Goal: Information Seeking & Learning: Learn about a topic

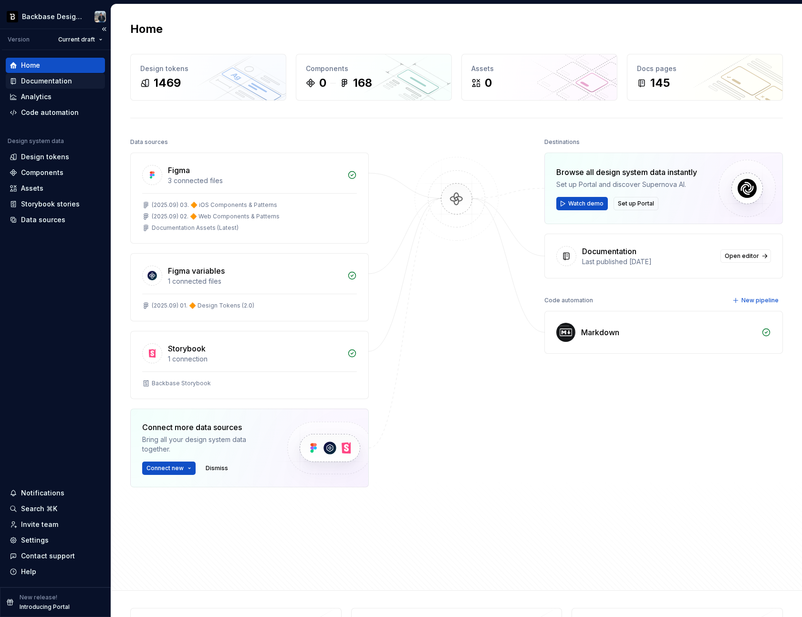
click at [70, 81] on div "Documentation" at bounding box center [56, 81] width 92 height 10
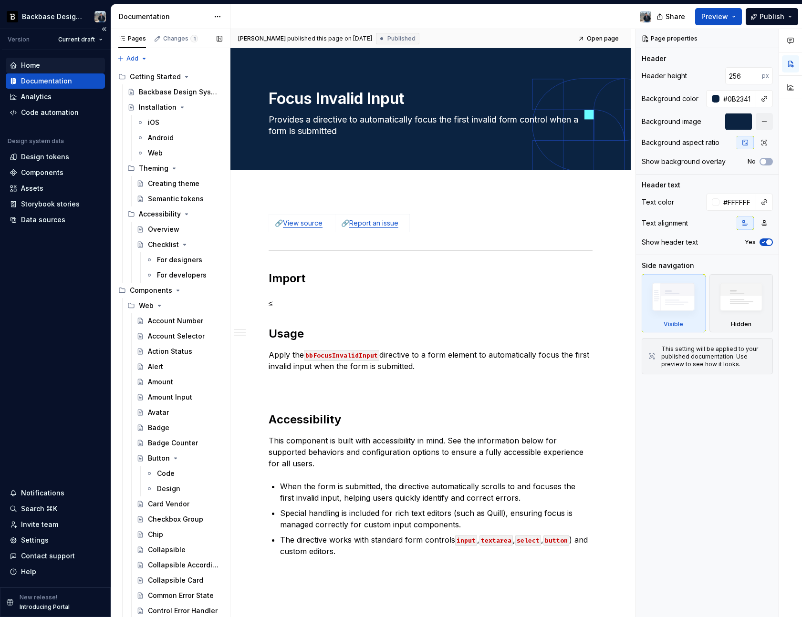
drag, startPoint x: 33, startPoint y: 54, endPoint x: 39, endPoint y: 66, distance: 12.8
click at [33, 54] on div "Home Documentation Analytics Code automation Design system data Design tokens C…" at bounding box center [55, 318] width 111 height 537
click at [41, 71] on div "Home" at bounding box center [55, 65] width 99 height 15
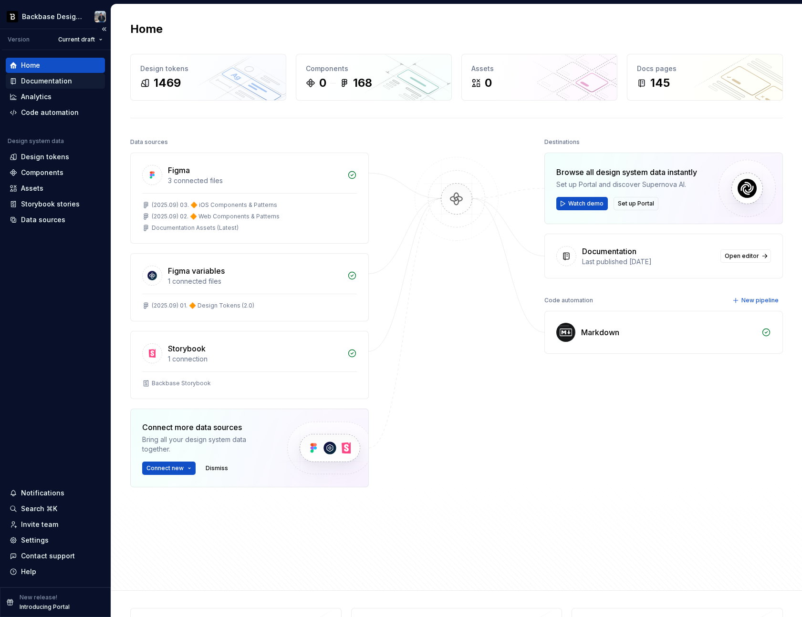
click at [62, 83] on div "Documentation" at bounding box center [46, 81] width 51 height 10
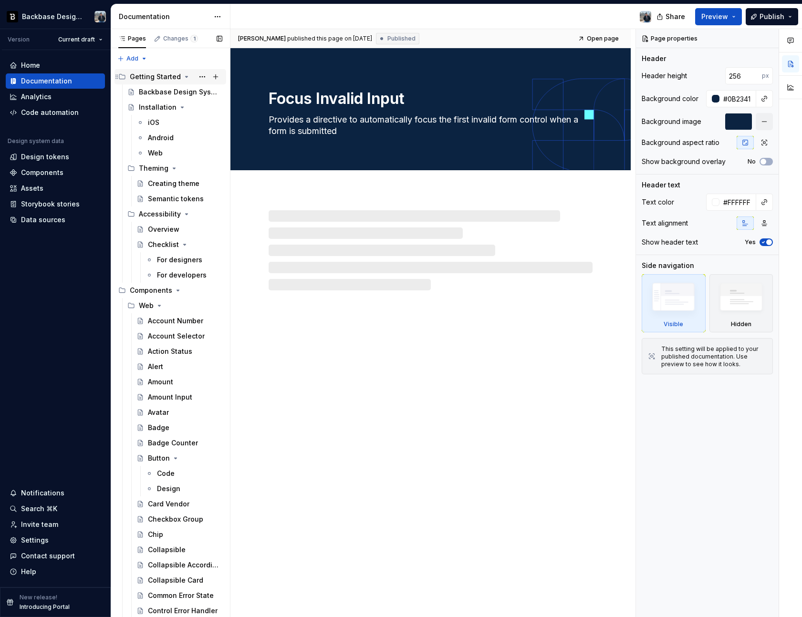
click at [159, 76] on div "Getting Started" at bounding box center [155, 77] width 51 height 10
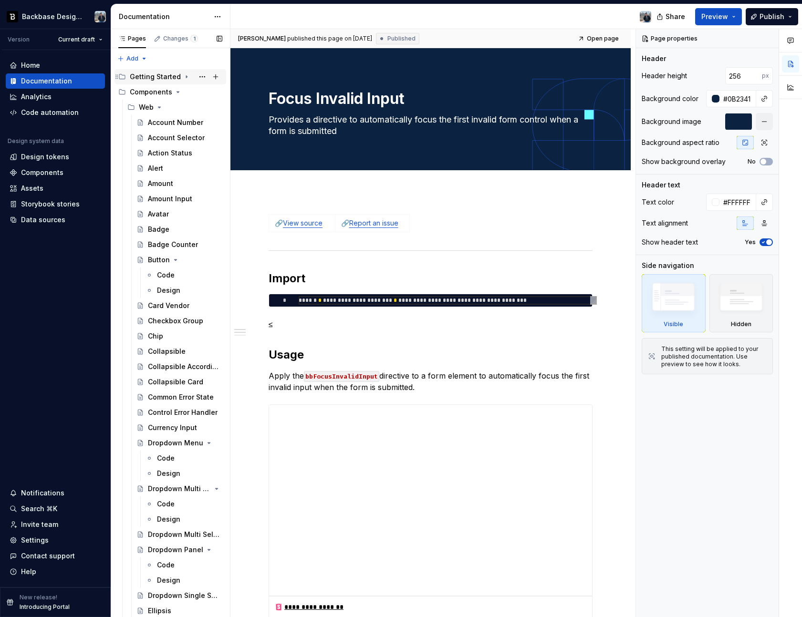
click at [157, 79] on div "Getting Started" at bounding box center [155, 77] width 51 height 10
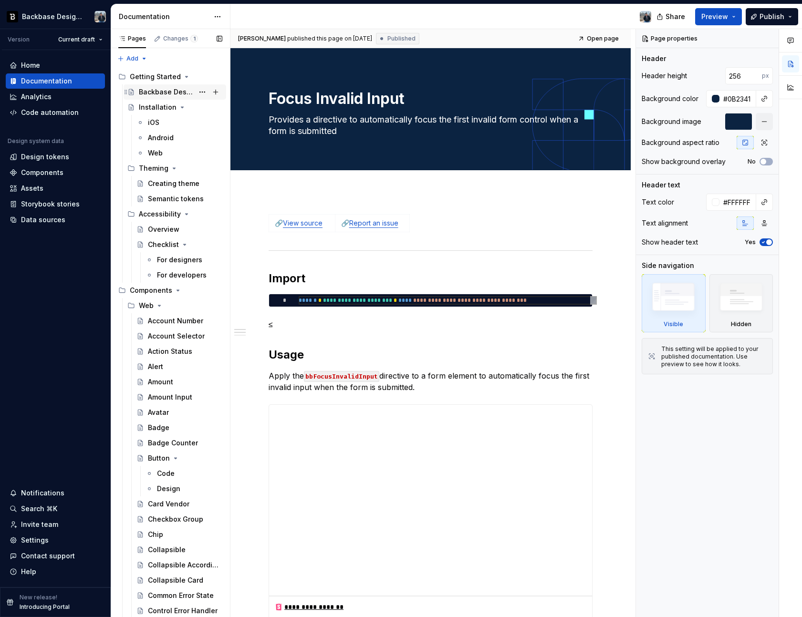
click at [160, 92] on div "Backbase Design System" at bounding box center [166, 92] width 55 height 10
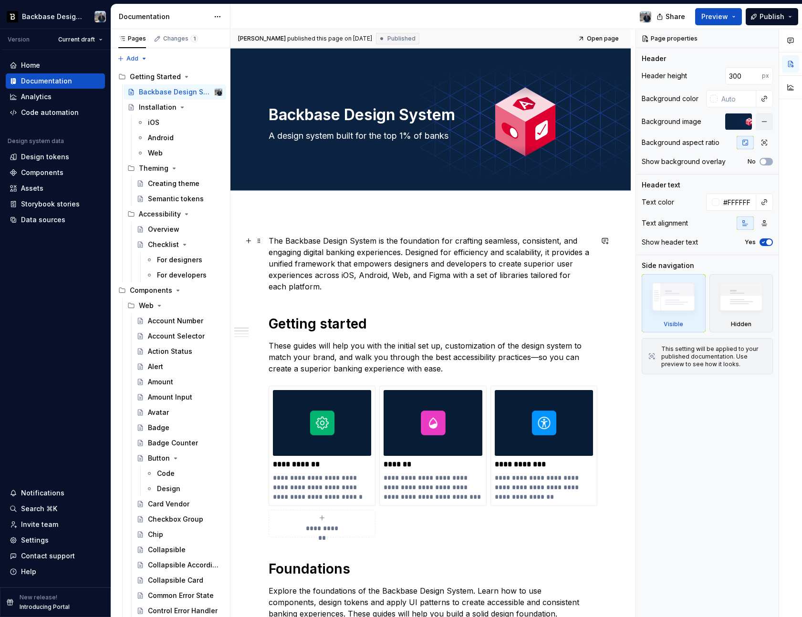
click at [376, 262] on p "The Backbase Design System is the foundation for crafting seamless, consistent,…" at bounding box center [431, 263] width 324 height 57
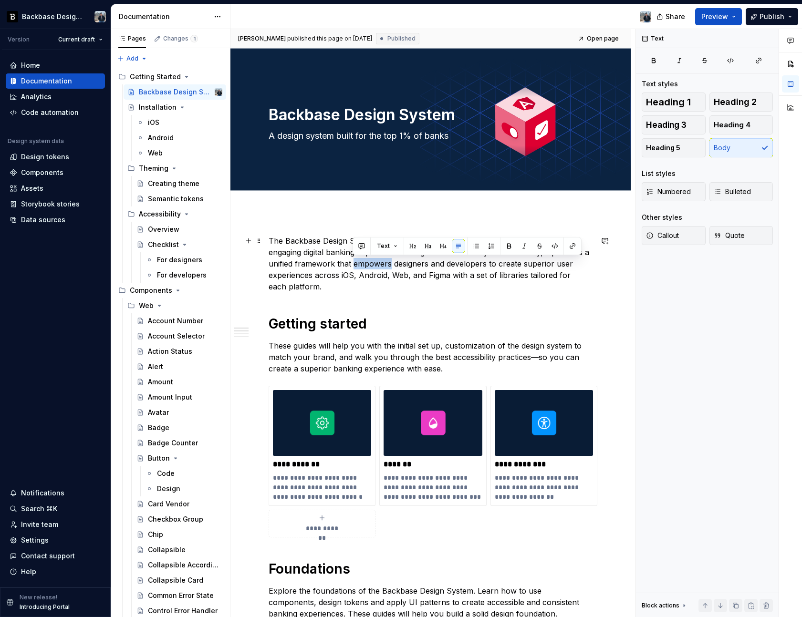
click at [376, 262] on p "The Backbase Design System is the foundation for crafting seamless, consistent,…" at bounding box center [431, 263] width 324 height 57
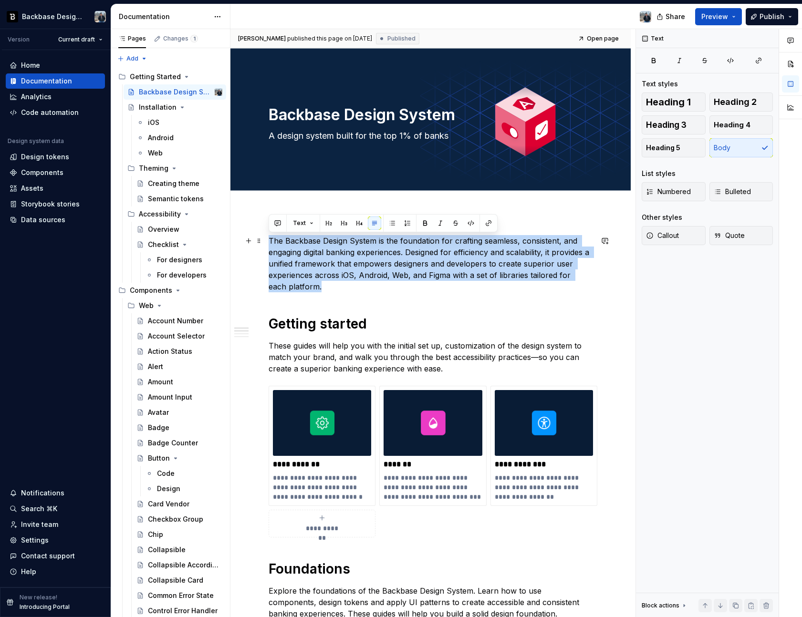
click at [376, 262] on p "The Backbase Design System is the foundation for crafting seamless, consistent,…" at bounding box center [431, 263] width 324 height 57
copy p "The Backbase Design System is the foundation for crafting seamless, consistent,…"
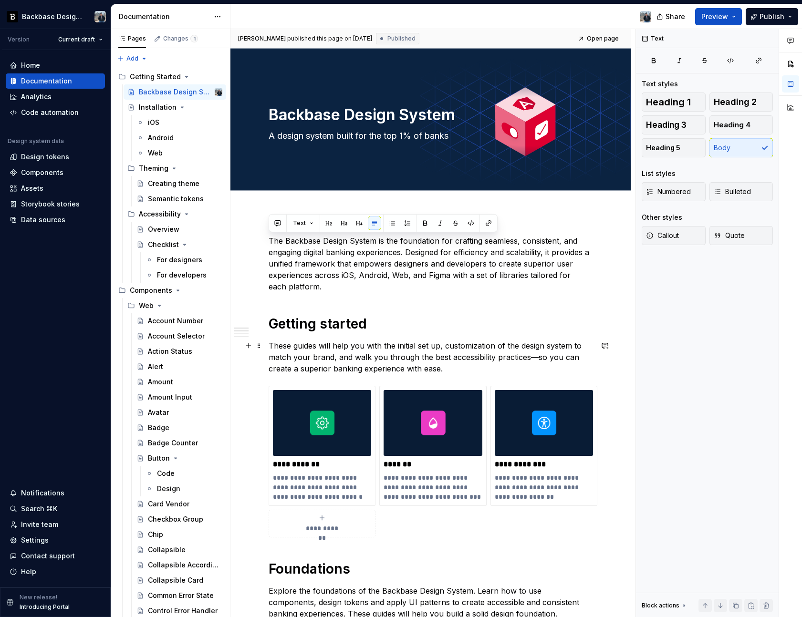
click at [507, 368] on p "These guides will help you with the initial set up, customization of the design…" at bounding box center [431, 357] width 324 height 34
click at [363, 251] on p "The Backbase Design System is the foundation for crafting seamless, consistent,…" at bounding box center [431, 263] width 324 height 57
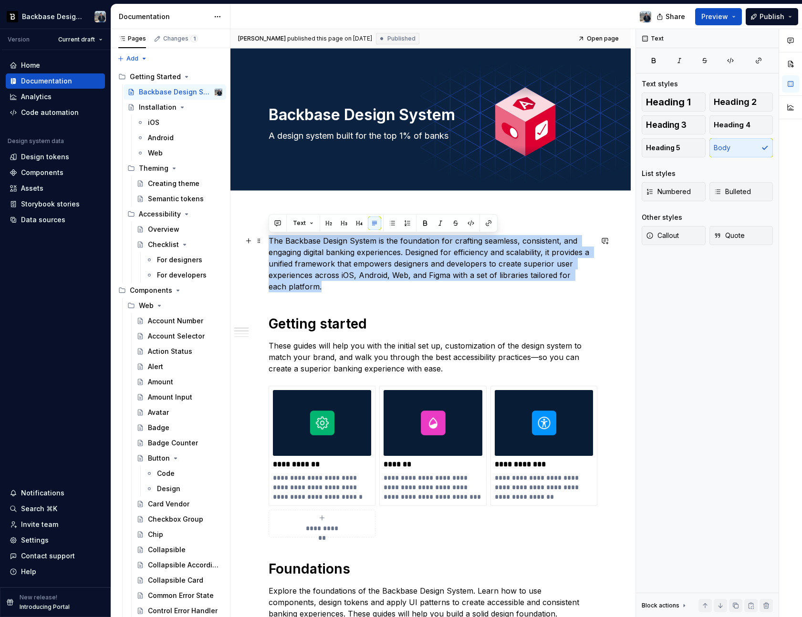
click at [363, 251] on p "The Backbase Design System is the foundation for crafting seamless, consistent,…" at bounding box center [431, 263] width 324 height 57
copy p "The Backbase Design System is the foundation for crafting seamless, consistent,…"
type textarea "*"
